Goal: Task Accomplishment & Management: Manage account settings

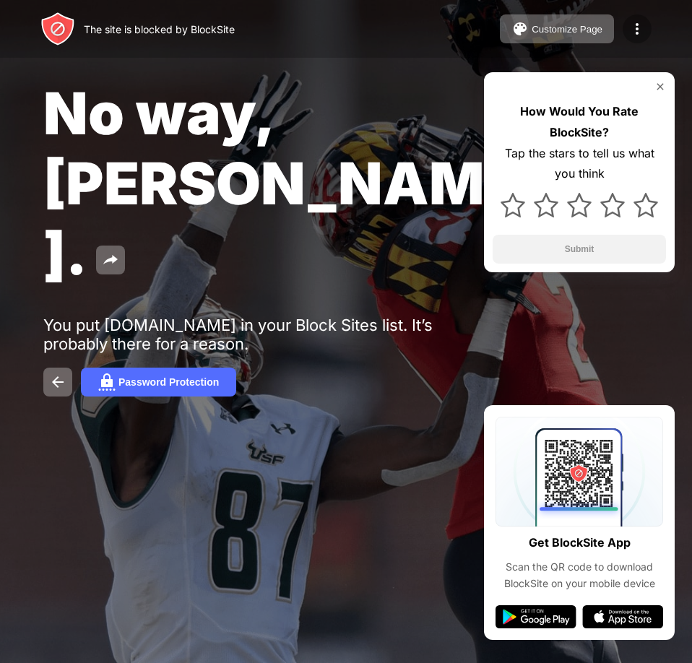
click at [645, 25] on img at bounding box center [637, 28] width 17 height 17
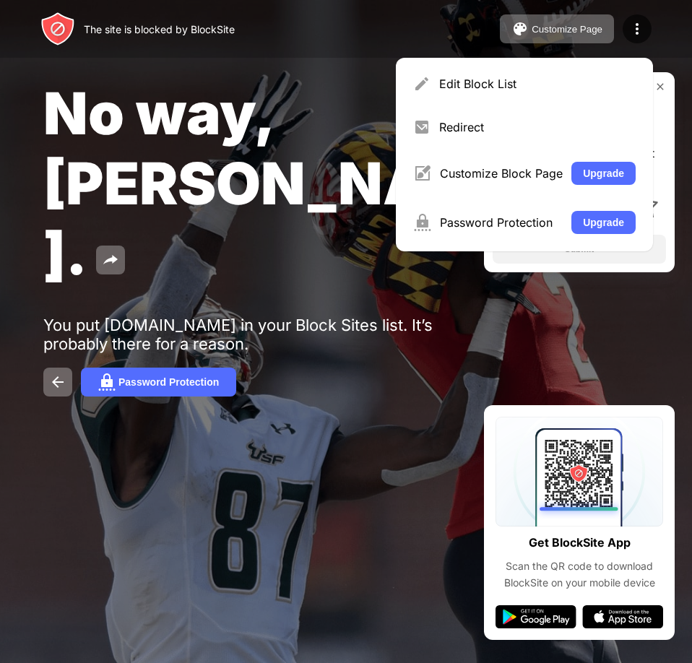
click at [361, 30] on div "The site is blocked by BlockSite Customize Page Edit Block List Redirect Custom…" at bounding box center [346, 29] width 692 height 58
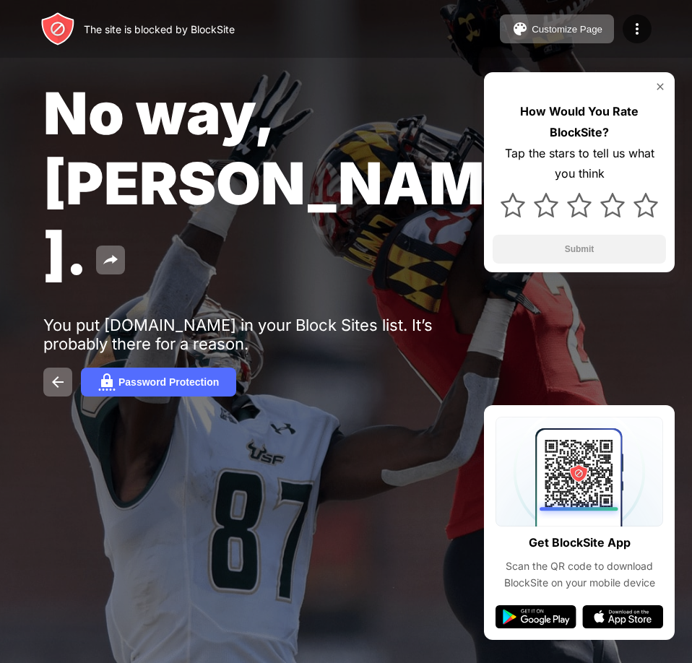
click at [273, 61] on div "No way, [PERSON_NAME]. You put [DOMAIN_NAME] in your Block Sites list. It’s pro…" at bounding box center [346, 237] width 692 height 475
click at [640, 33] on img at bounding box center [637, 28] width 17 height 17
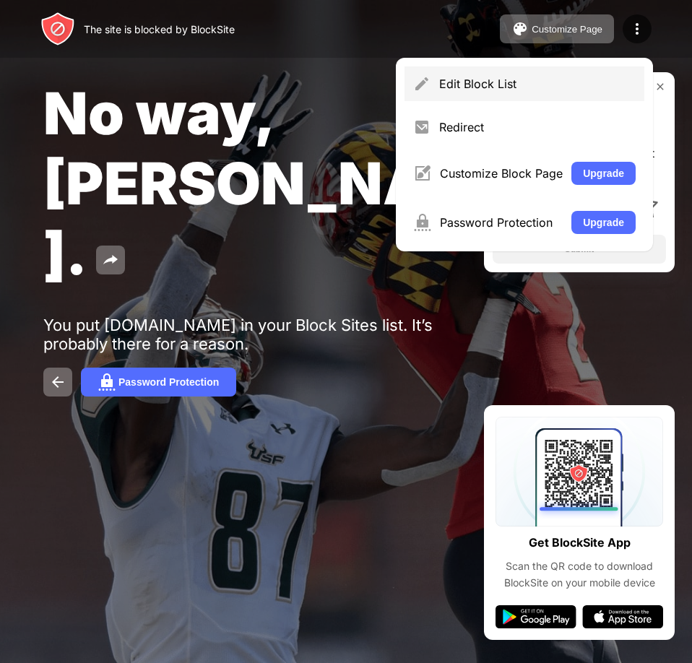
click at [528, 93] on div "Edit Block List" at bounding box center [525, 83] width 240 height 35
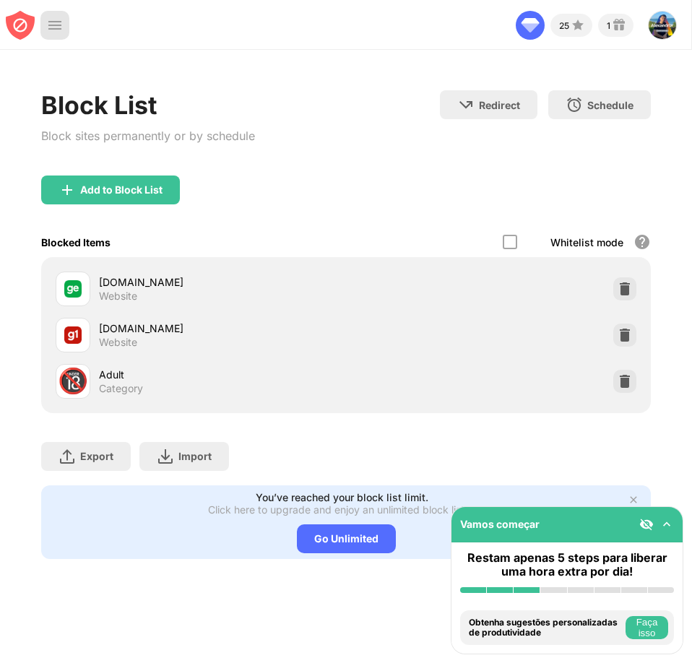
click at [41, 25] on div at bounding box center [54, 25] width 29 height 29
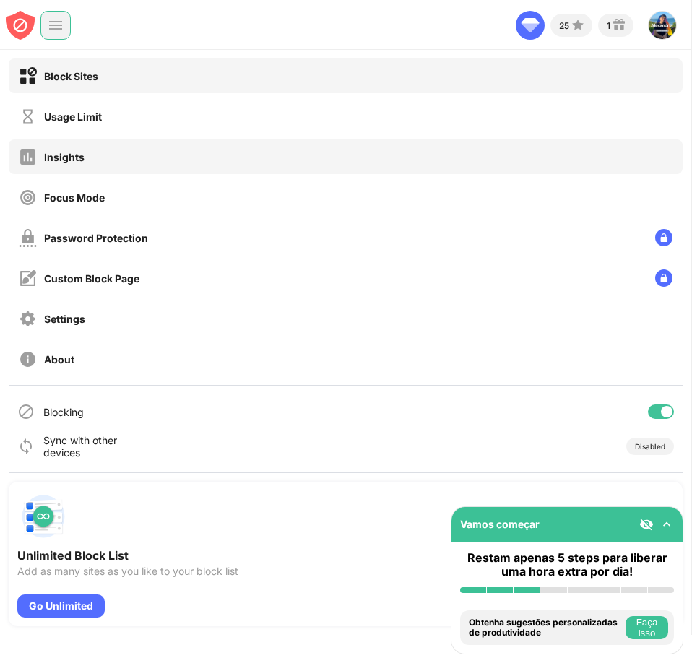
click at [87, 158] on div "Insights" at bounding box center [346, 156] width 674 height 35
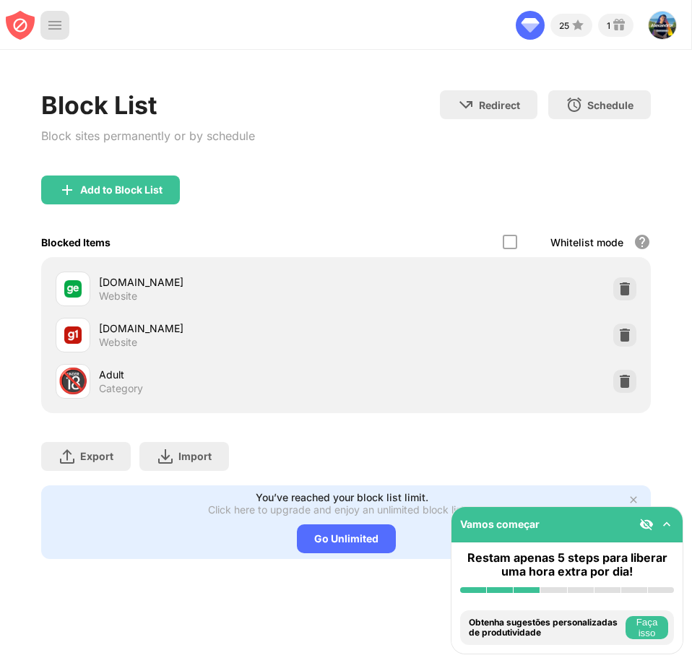
click at [48, 10] on div "25 1 [PERSON_NAME] Cavalcanti View Account Insights Premium Rewards Settings Su…" at bounding box center [346, 21] width 692 height 43
click at [48, 25] on div at bounding box center [55, 25] width 30 height 29
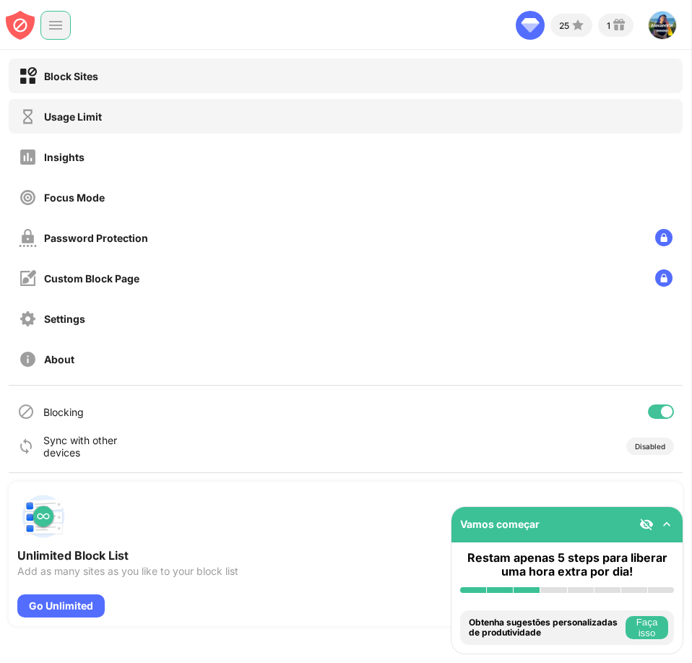
click at [127, 122] on div "Usage Limit" at bounding box center [346, 116] width 674 height 35
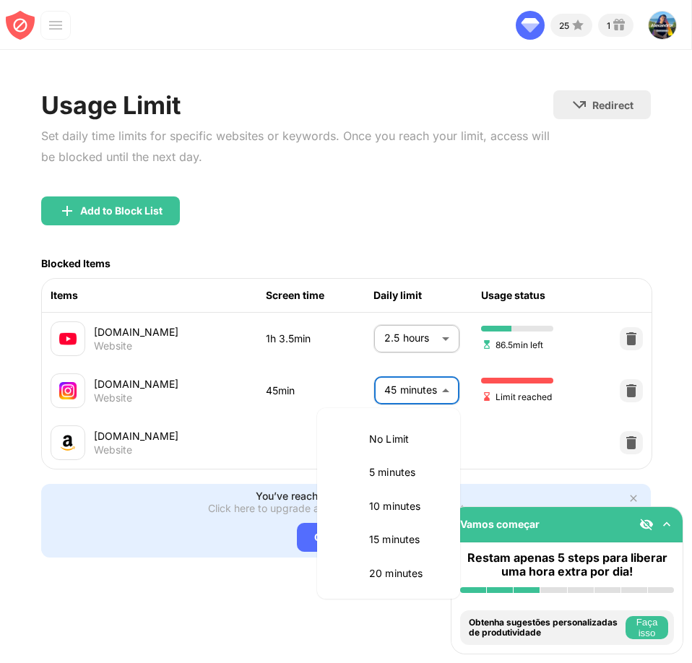
click at [437, 395] on body "Vamos começar Restam apenas 5 steps para liberar uma hora extra por dia! Instal…" at bounding box center [346, 331] width 692 height 663
click at [405, 448] on p "4 hours" at bounding box center [406, 444] width 74 height 16
type input "***"
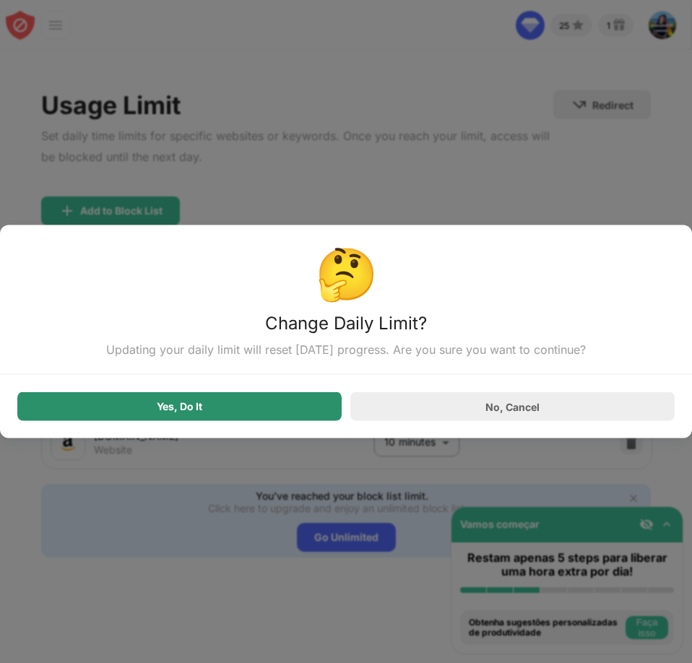
click at [223, 417] on div "Yes, Do It" at bounding box center [179, 406] width 324 height 29
